Goal: Navigation & Orientation: Find specific page/section

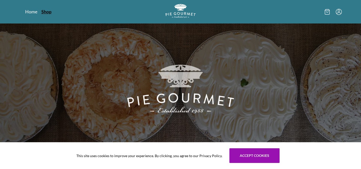
click at [50, 13] on link "Shop" at bounding box center [46, 12] width 10 height 6
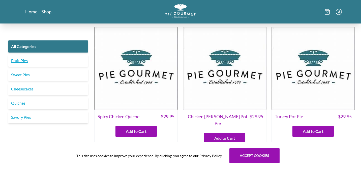
click at [41, 60] on link "Fruit Pies" at bounding box center [48, 61] width 80 height 12
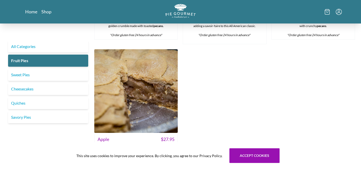
scroll to position [430, 0]
click at [62, 75] on link "Sweet Pies" at bounding box center [48, 75] width 80 height 12
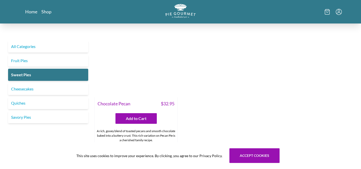
scroll to position [331, 0]
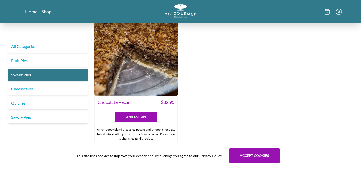
click at [72, 89] on link "Cheesecakes" at bounding box center [48, 89] width 80 height 12
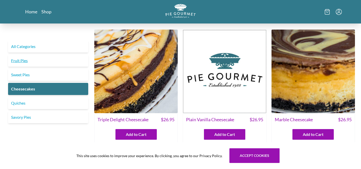
click at [65, 59] on link "Fruit Pies" at bounding box center [48, 61] width 80 height 12
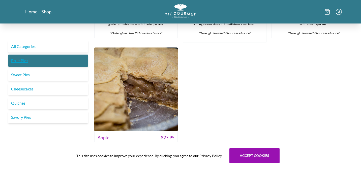
scroll to position [432, 0]
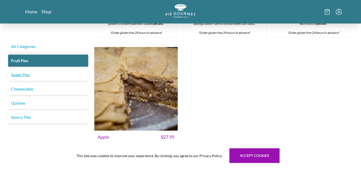
click at [59, 78] on link "Sweet Pies" at bounding box center [48, 75] width 80 height 12
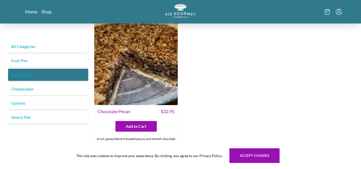
scroll to position [323, 0]
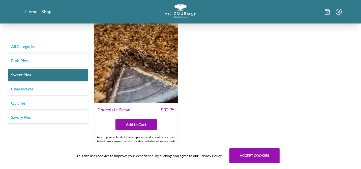
click at [57, 90] on link "Cheesecakes" at bounding box center [48, 89] width 80 height 12
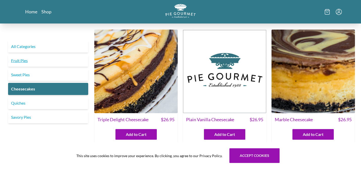
click at [24, 61] on link "Fruit Pies" at bounding box center [48, 61] width 80 height 12
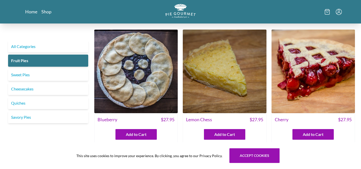
click at [50, 154] on div "This site uses cookies to improve your experience. By clicking, you agree to ou…" at bounding box center [180, 155] width 361 height 27
